Goal: Find specific page/section: Find specific page/section

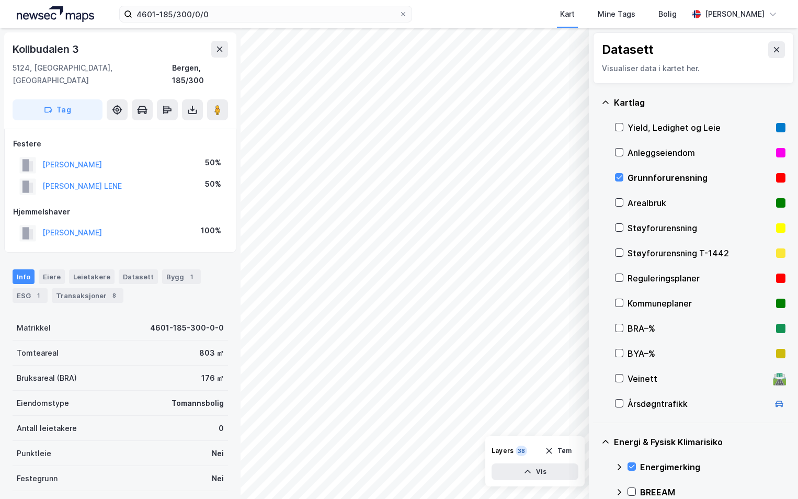
scroll to position [133, 0]
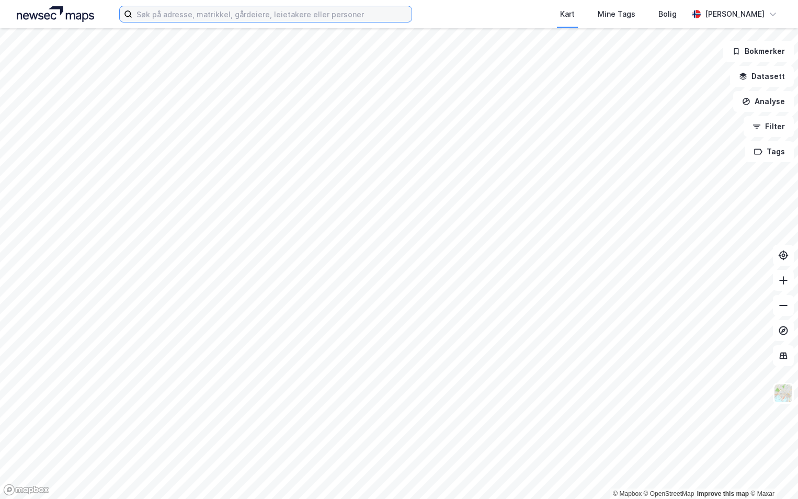
click at [194, 13] on input at bounding box center [271, 14] width 279 height 16
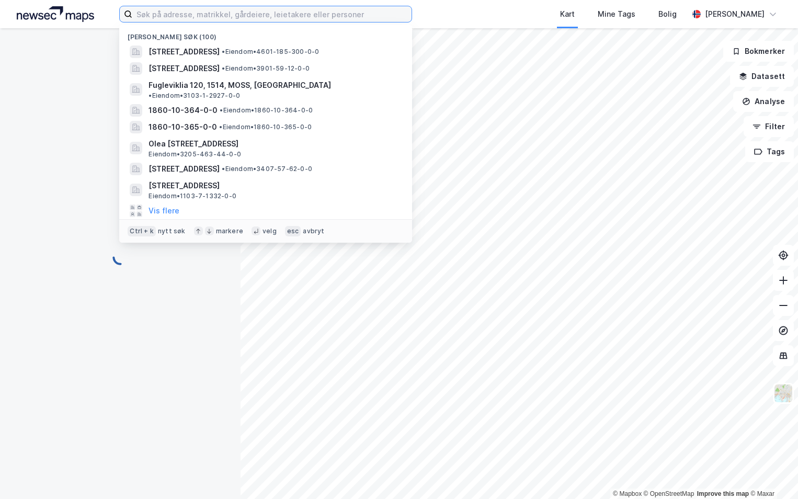
paste input "301-224/349/0/0"
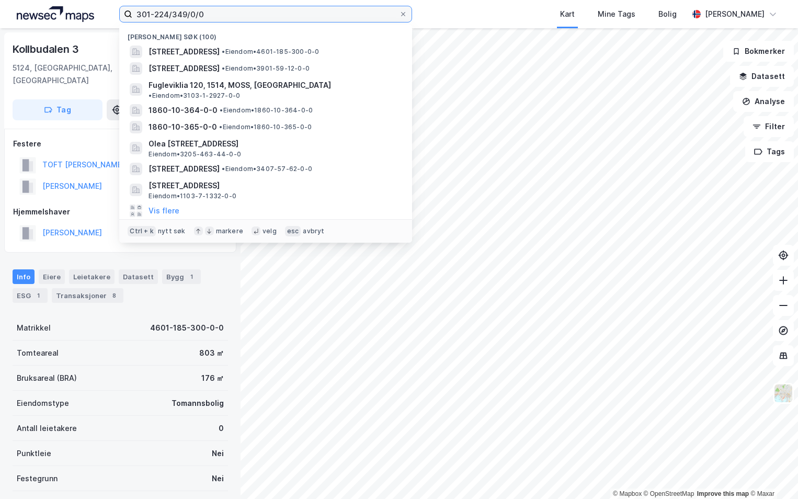
type input "301-224/349/0/0"
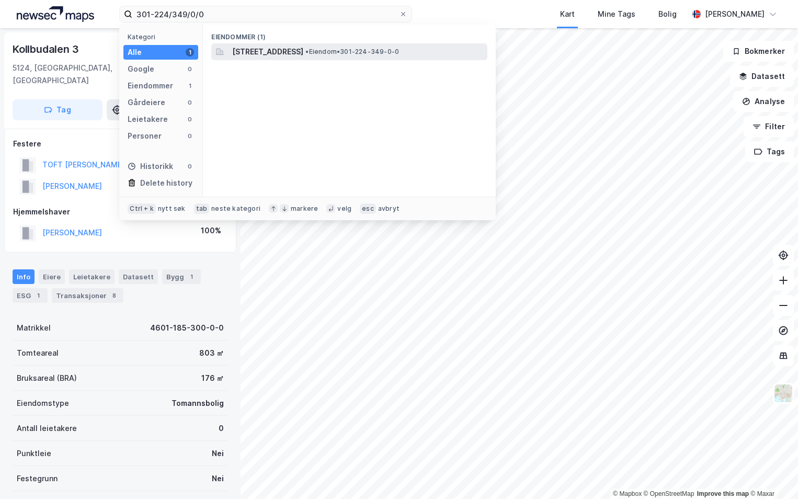
click at [273, 54] on span "Sandakerveien 67A, 0477, OSLO, OSLO" at bounding box center [267, 52] width 71 height 13
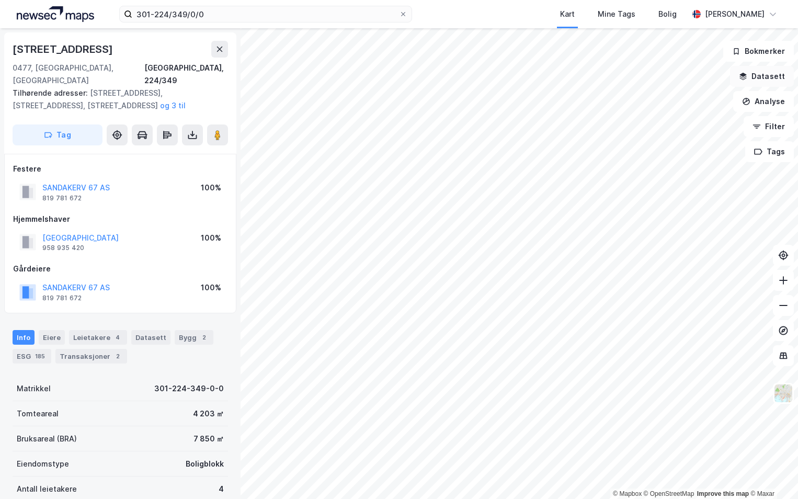
click at [763, 77] on button "Datasett" at bounding box center [762, 76] width 64 height 21
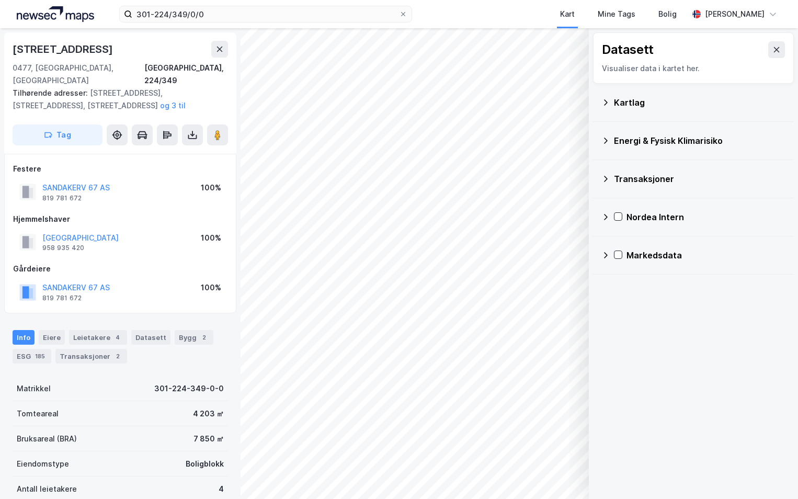
click at [607, 101] on icon at bounding box center [606, 102] width 8 height 8
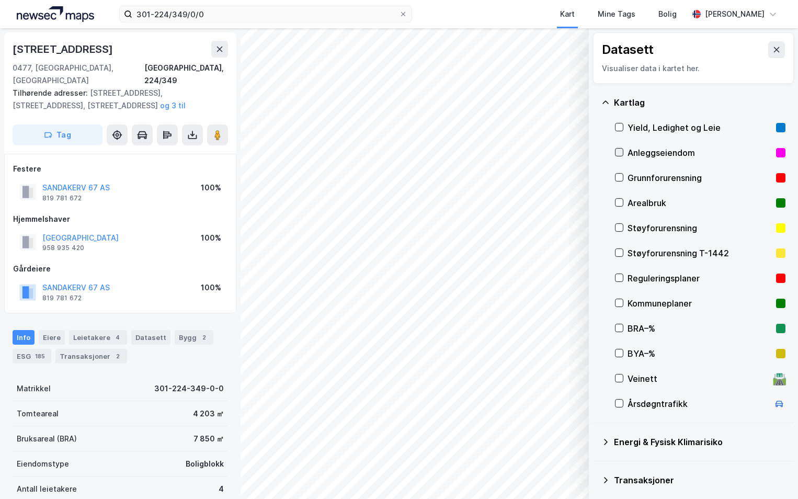
click at [621, 151] on icon at bounding box center [619, 152] width 7 height 7
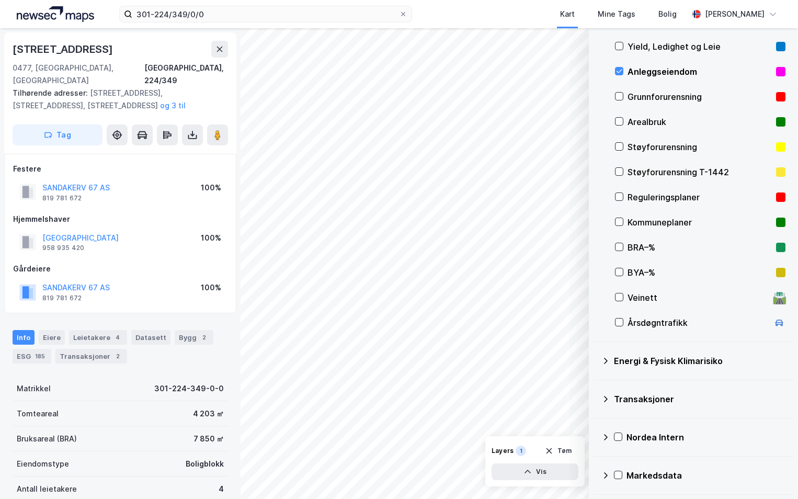
click at [605, 360] on icon at bounding box center [606, 361] width 8 height 8
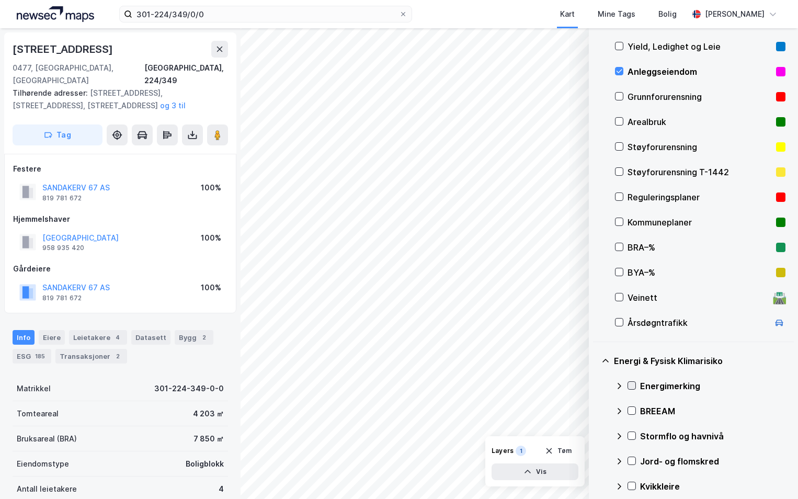
click at [633, 386] on icon at bounding box center [632, 386] width 6 height 4
click at [618, 385] on icon at bounding box center [619, 386] width 8 height 8
click at [630, 434] on icon at bounding box center [631, 435] width 7 height 7
click at [622, 435] on icon at bounding box center [619, 436] width 8 height 8
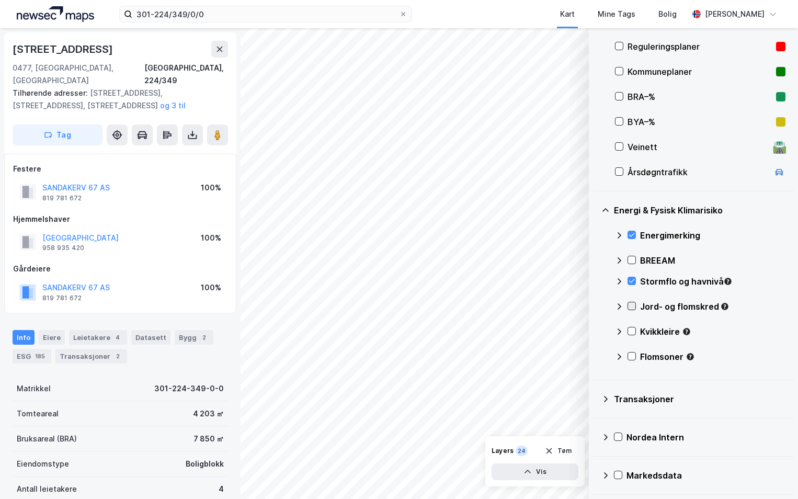
click at [632, 307] on icon at bounding box center [632, 306] width 6 height 4
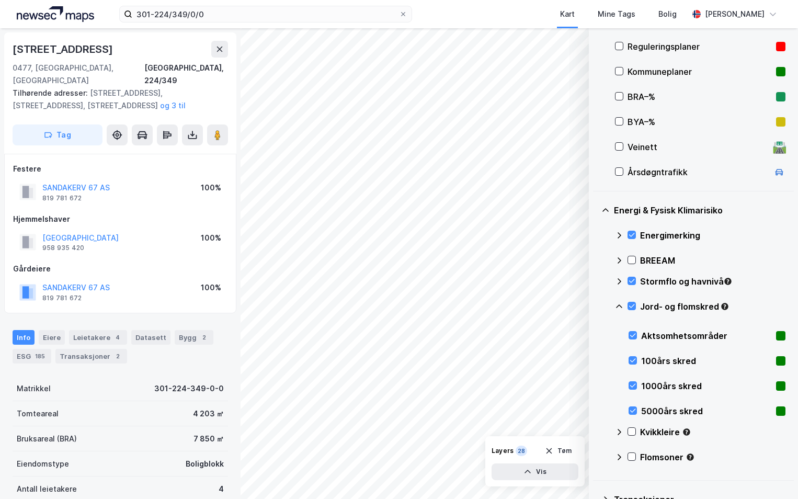
click at [621, 305] on icon at bounding box center [619, 306] width 8 height 8
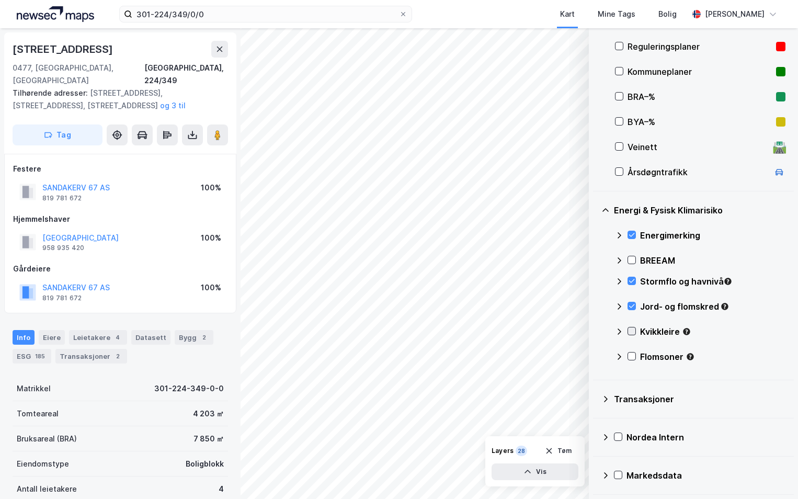
click at [629, 332] on icon at bounding box center [631, 330] width 7 height 7
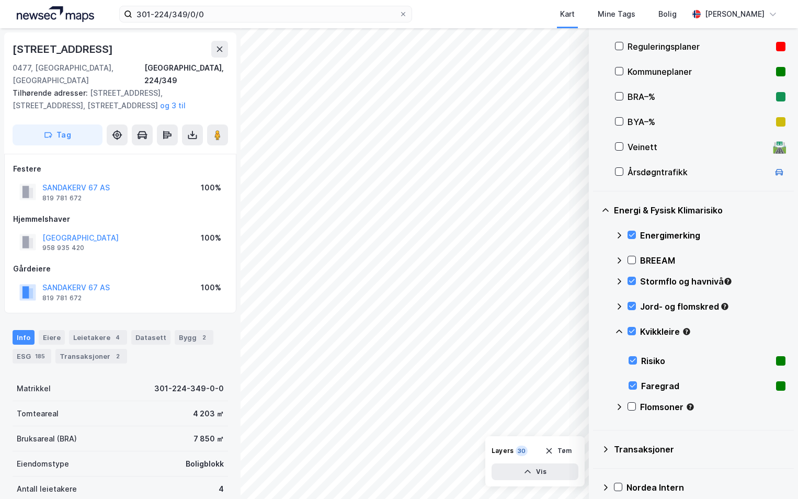
click at [618, 331] on icon at bounding box center [619, 331] width 8 height 8
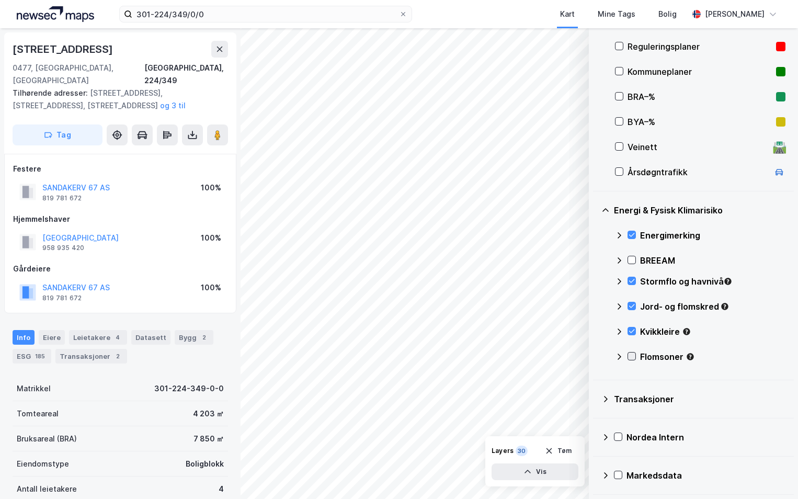
click at [630, 357] on icon at bounding box center [632, 357] width 6 height 4
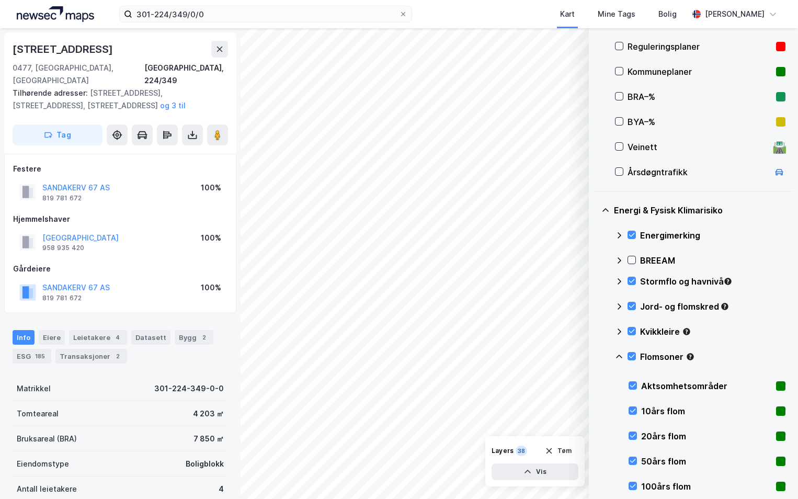
click at [618, 356] on icon at bounding box center [619, 357] width 6 height 4
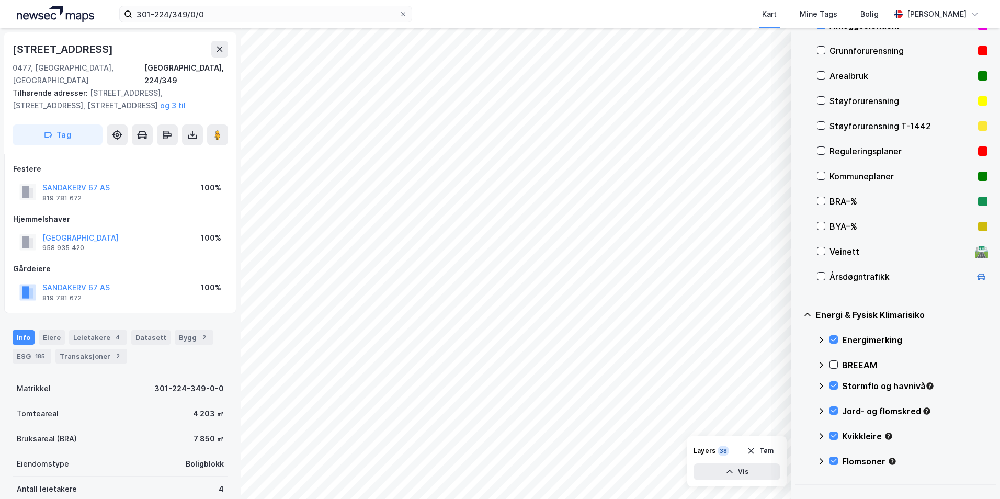
scroll to position [75, 0]
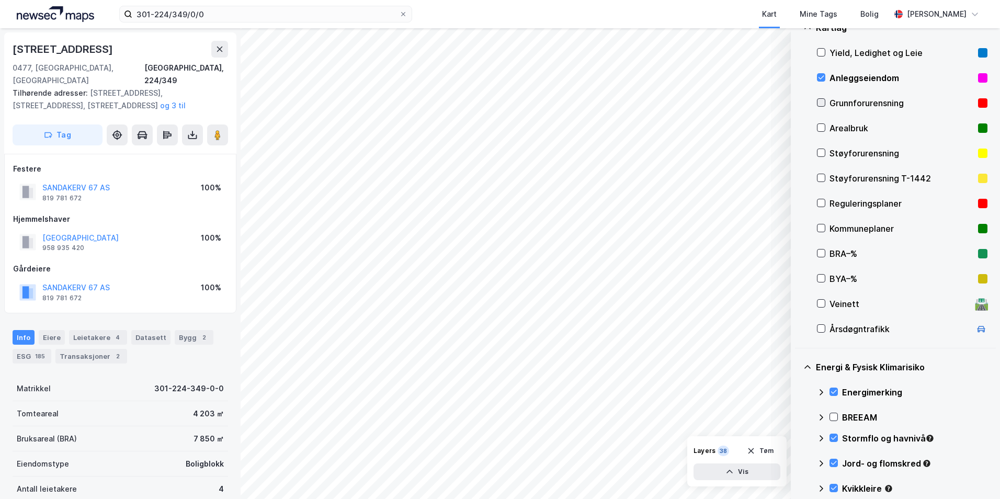
click at [798, 104] on icon at bounding box center [821, 102] width 7 height 7
click at [798, 77] on icon at bounding box center [821, 77] width 7 height 7
